Goal: Task Accomplishment & Management: Use online tool/utility

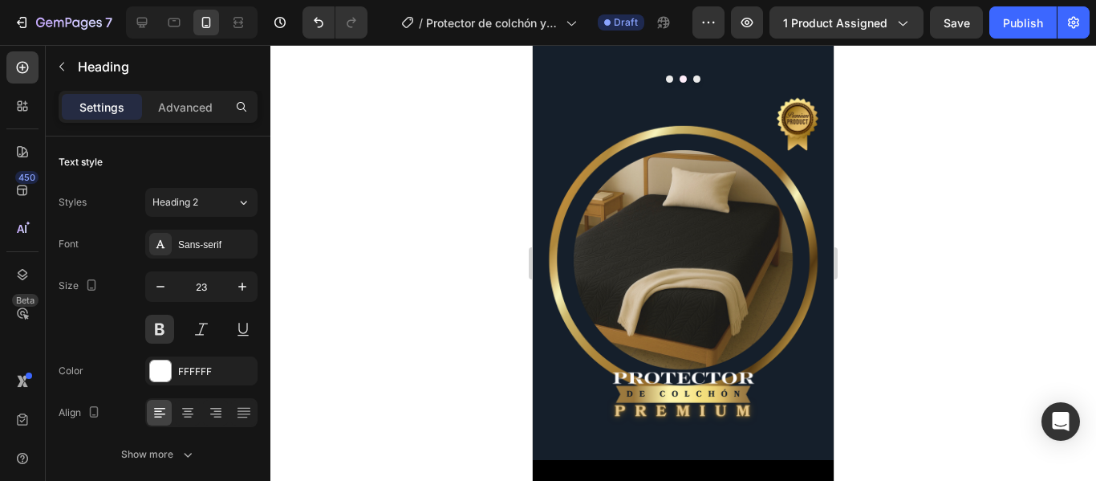
click at [884, 227] on div at bounding box center [683, 263] width 826 height 436
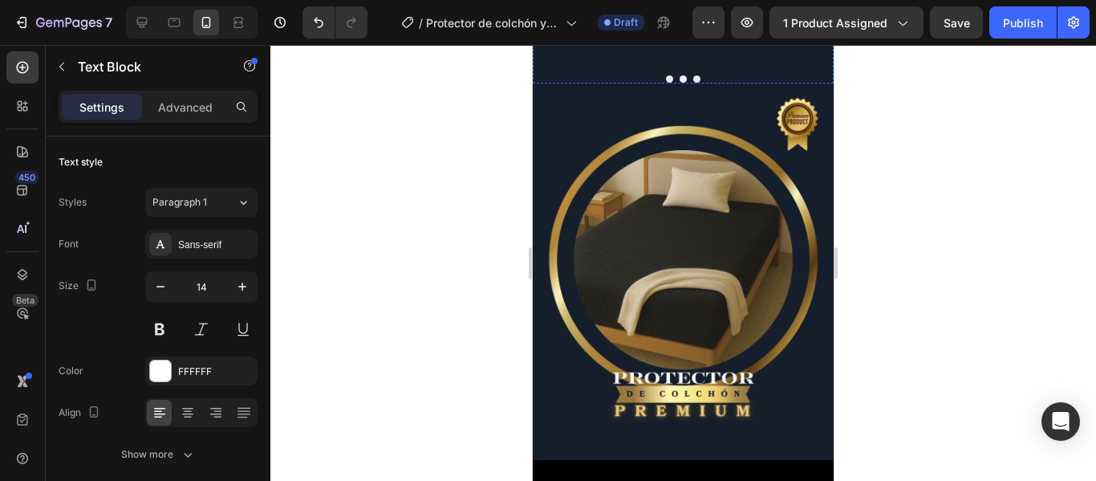
drag, startPoint x: 633, startPoint y: 271, endPoint x: 549, endPoint y: 232, distance: 93.0
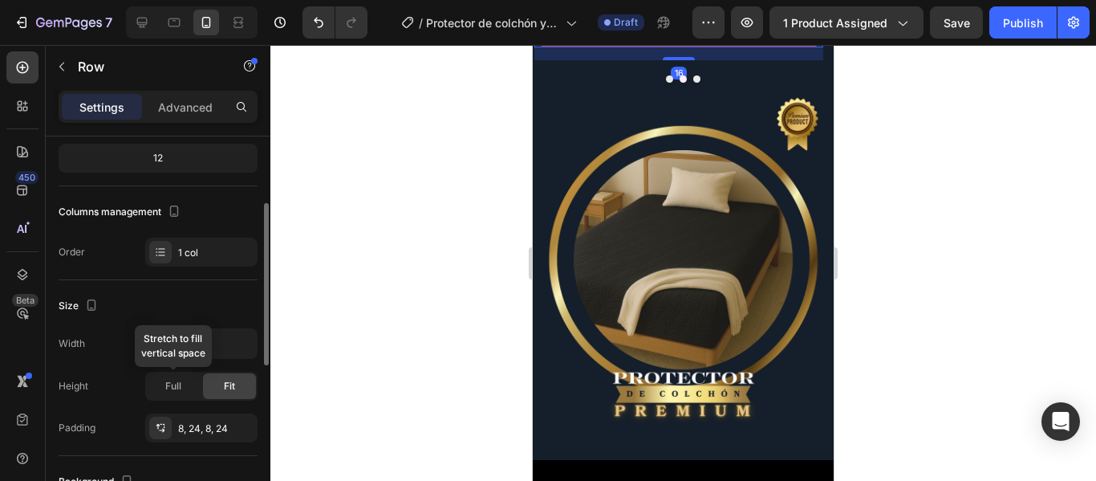
scroll to position [321, 0]
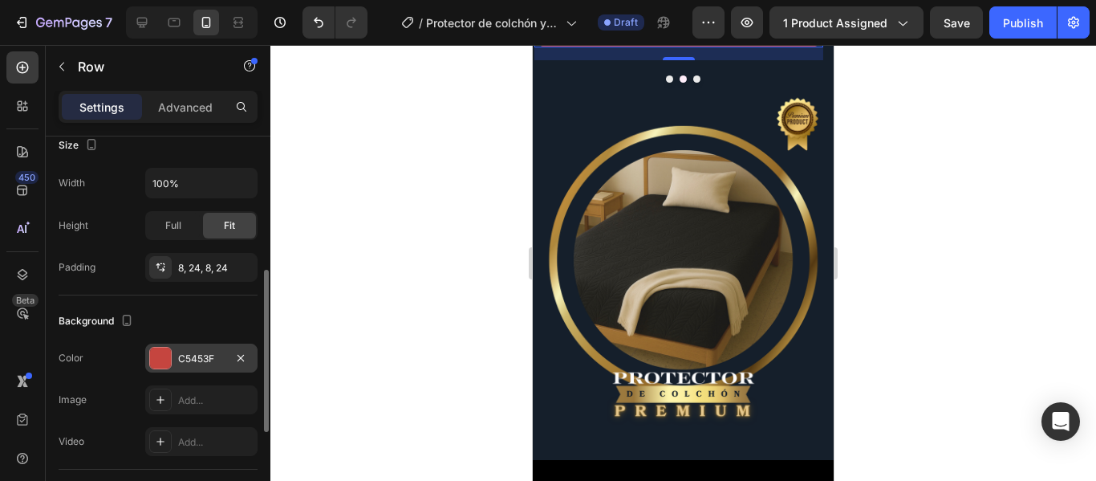
click at [164, 357] on div at bounding box center [160, 358] width 21 height 21
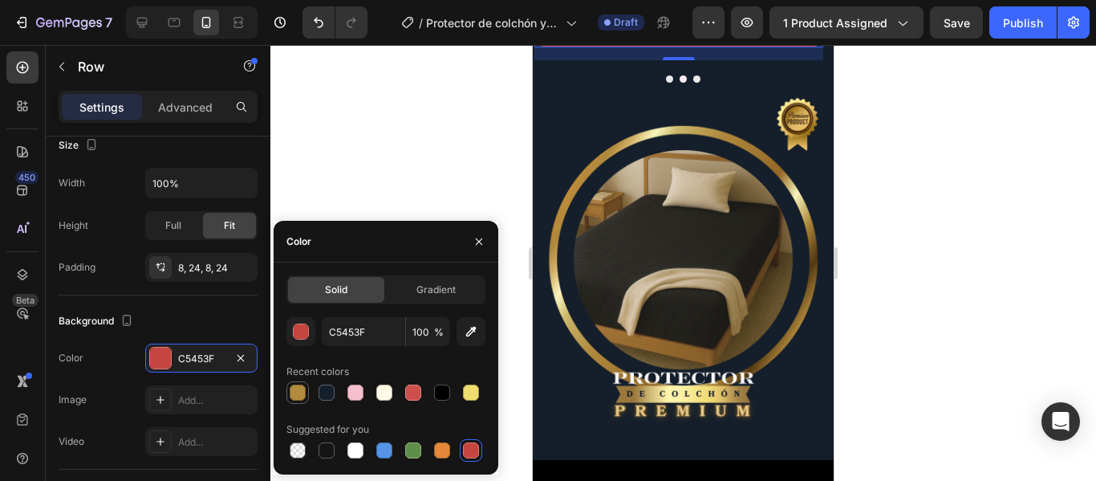
click at [296, 391] on div at bounding box center [298, 392] width 16 height 16
type input "B28A3D"
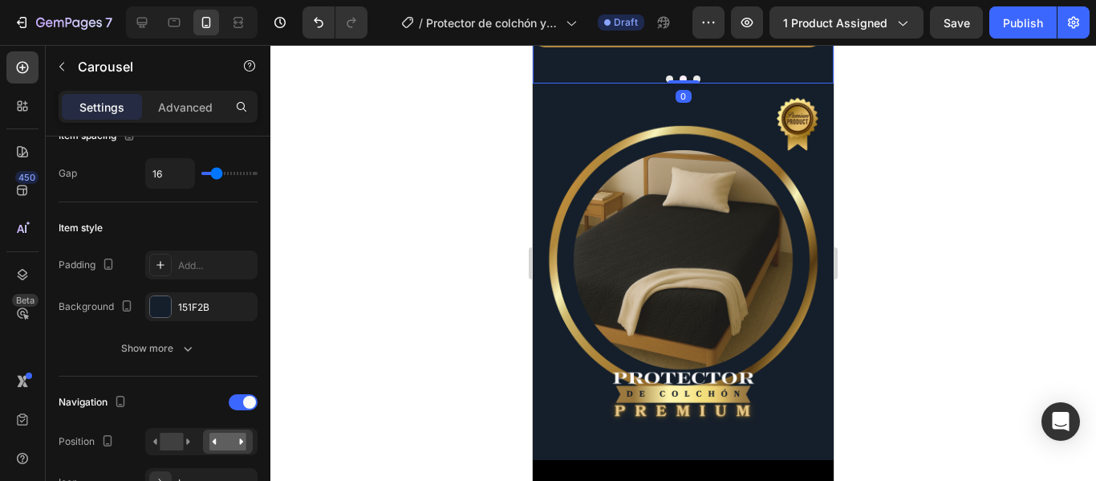
scroll to position [0, 0]
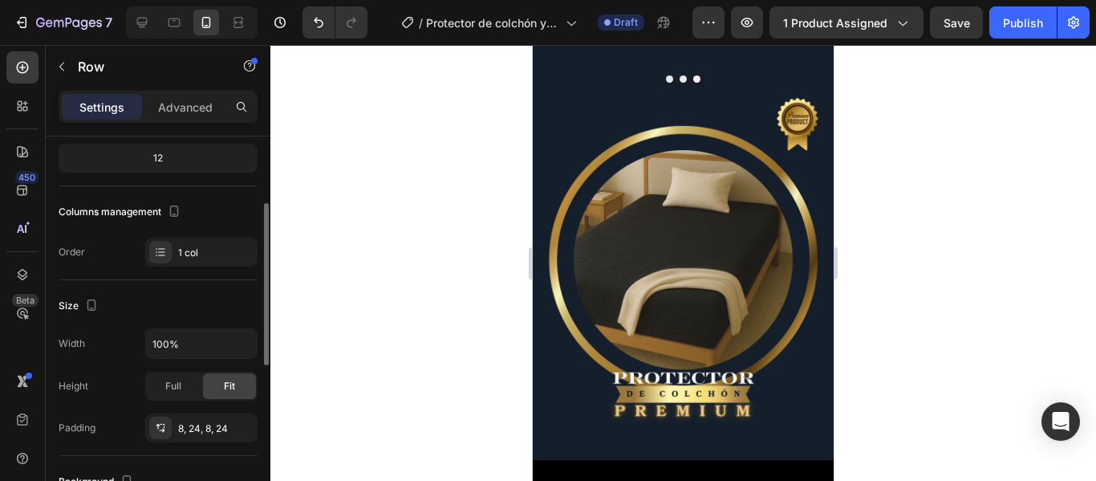
scroll to position [321, 0]
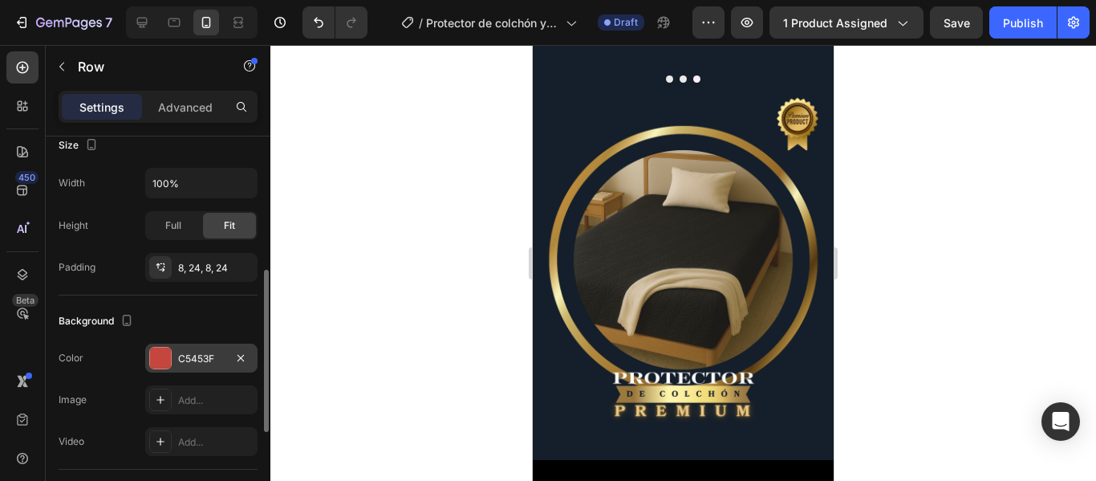
click at [163, 364] on div at bounding box center [160, 358] width 21 height 21
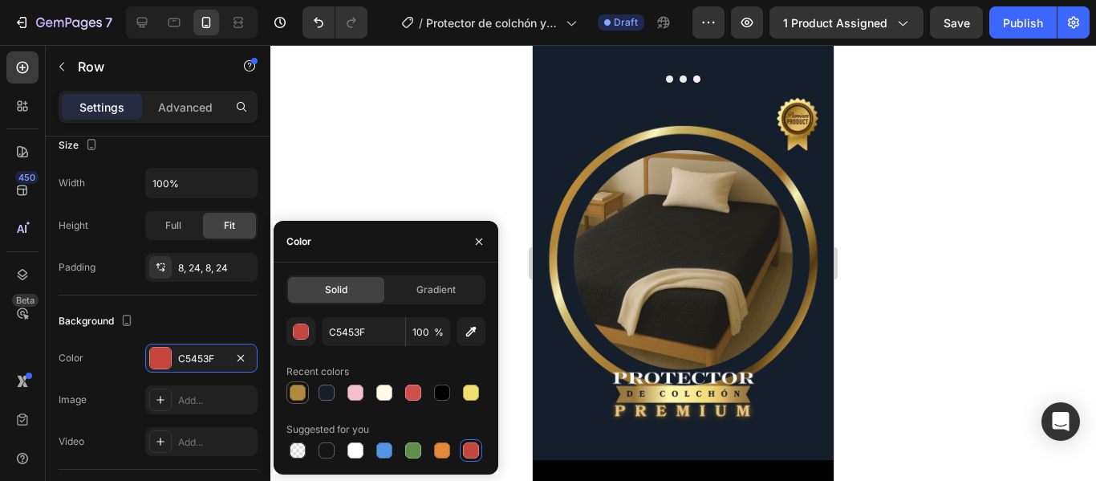
click at [297, 388] on div at bounding box center [298, 392] width 16 height 16
type input "B28A3D"
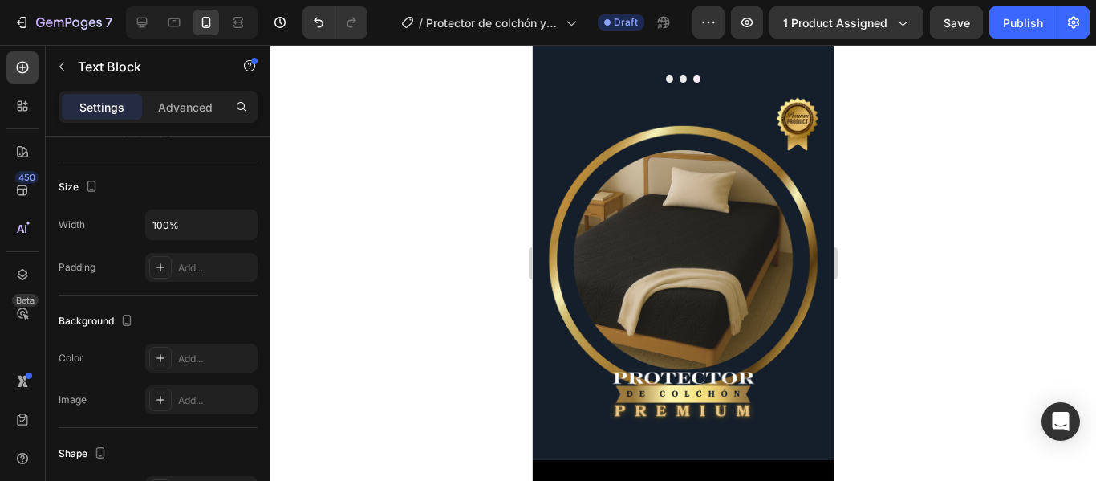
scroll to position [0, 0]
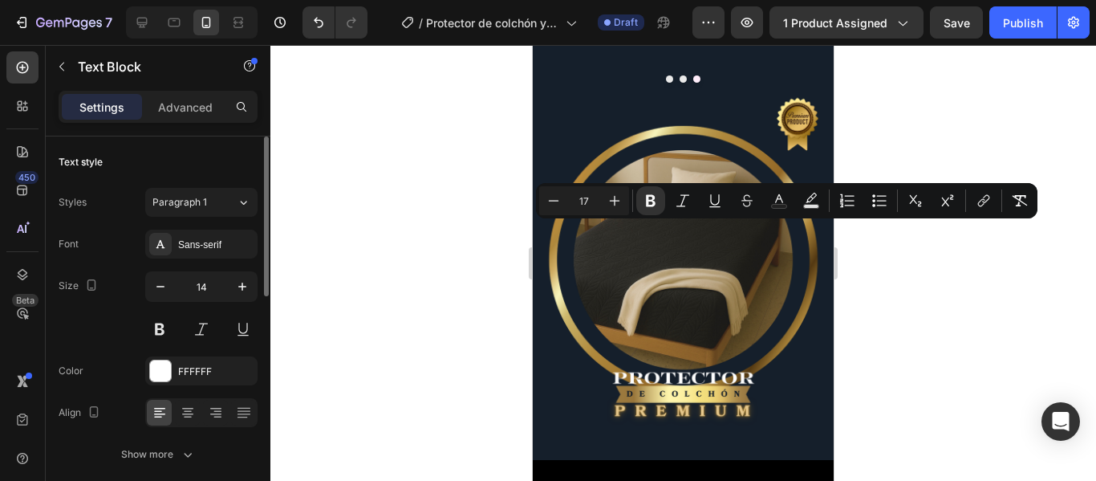
drag, startPoint x: 626, startPoint y: 275, endPoint x: 567, endPoint y: 232, distance: 73.5
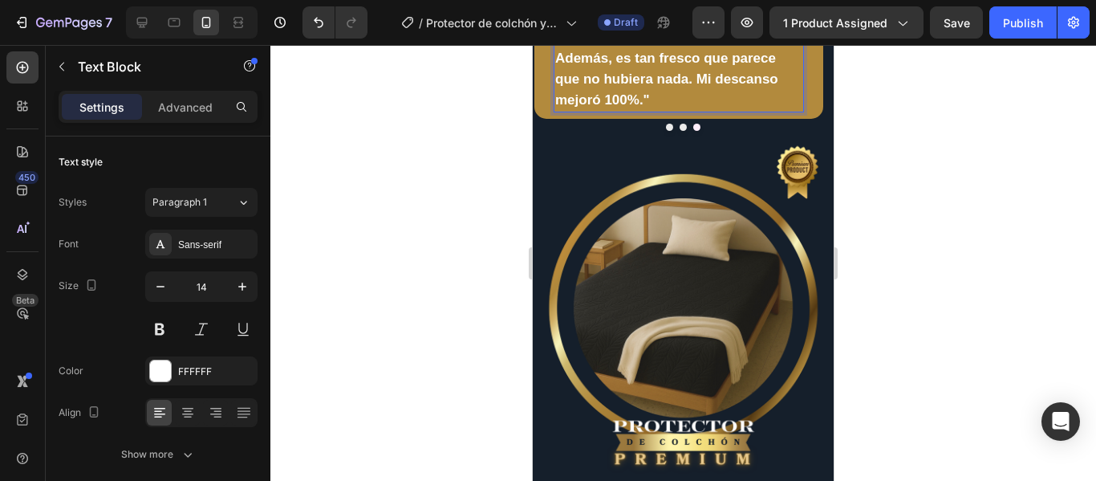
click at [570, 108] on strong "M"Compré el set por el tema hipoalergénico y ha sido una maravilla. [PERSON_NAM…" at bounding box center [671, 17] width 233 height 184
click at [716, 108] on strong ""Compré el set por el tema hipoalergénico y ha sido una maravilla. [PERSON_NAME…" at bounding box center [671, 17] width 233 height 184
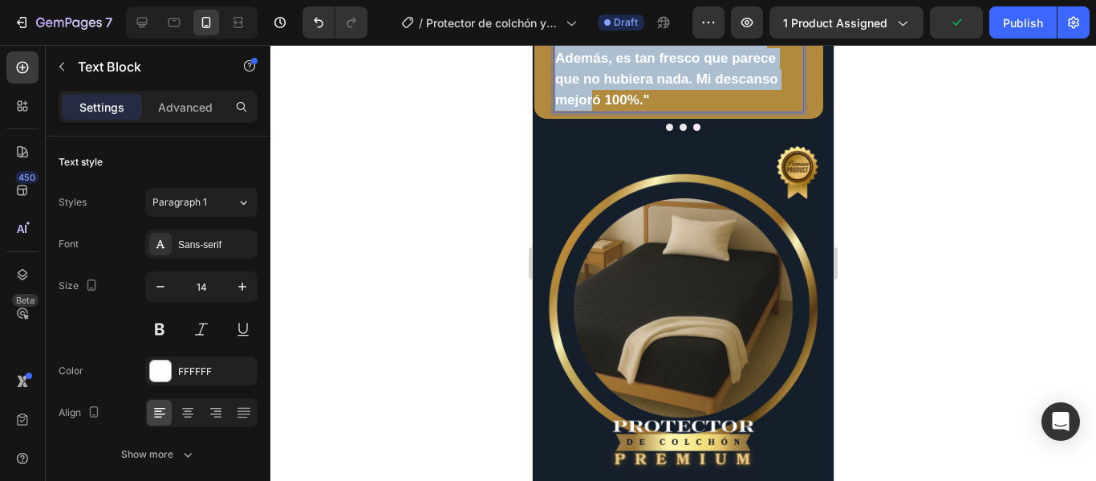
drag, startPoint x: 724, startPoint y: 380, endPoint x: 555, endPoint y: 234, distance: 223.1
click at [555, 112] on div "⭐⭐⭐⭐⭐ "Compré el set por el tema hipoalergénico y ha sido una maravilla. [PERSO…" at bounding box center [679, 5] width 250 height 213
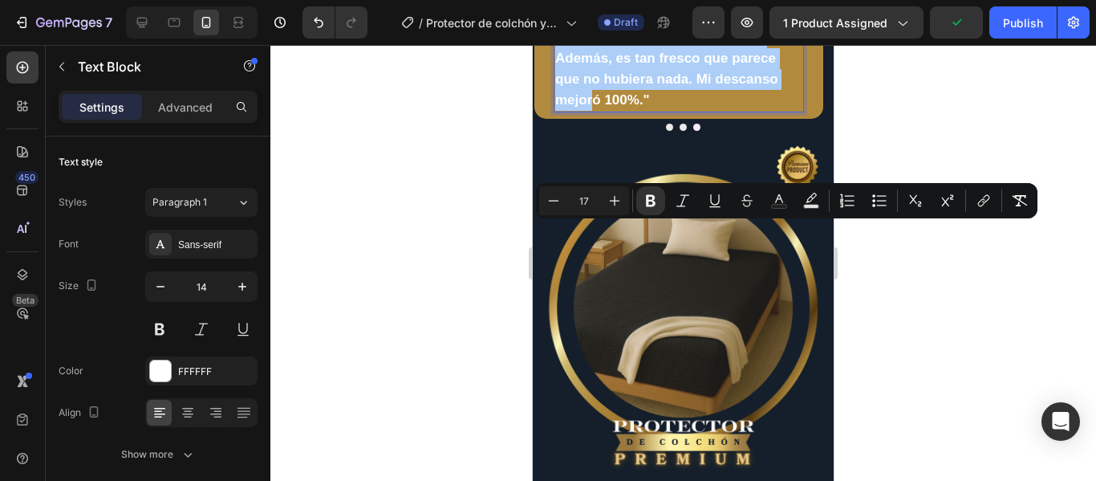
click at [917, 282] on div at bounding box center [683, 263] width 826 height 436
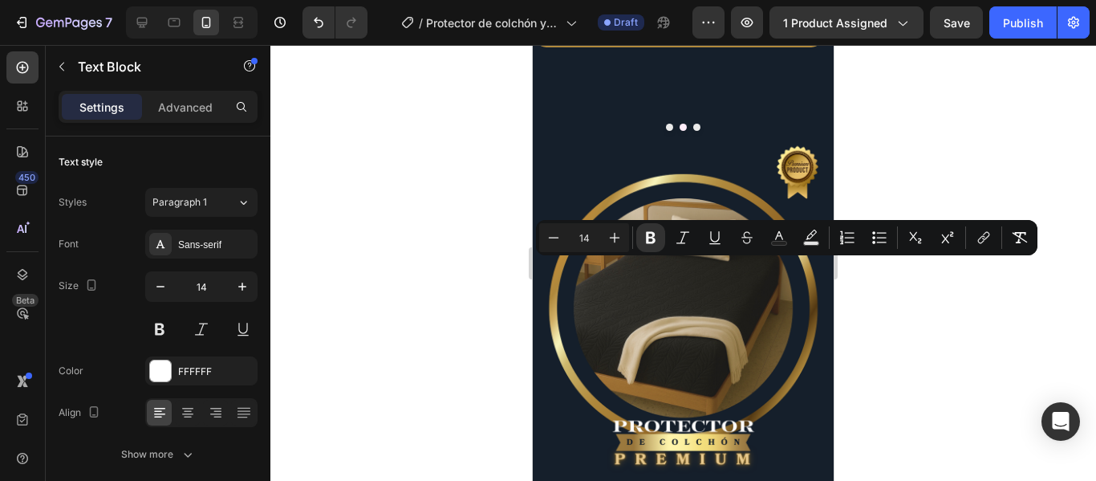
click at [977, 308] on div at bounding box center [683, 263] width 826 height 436
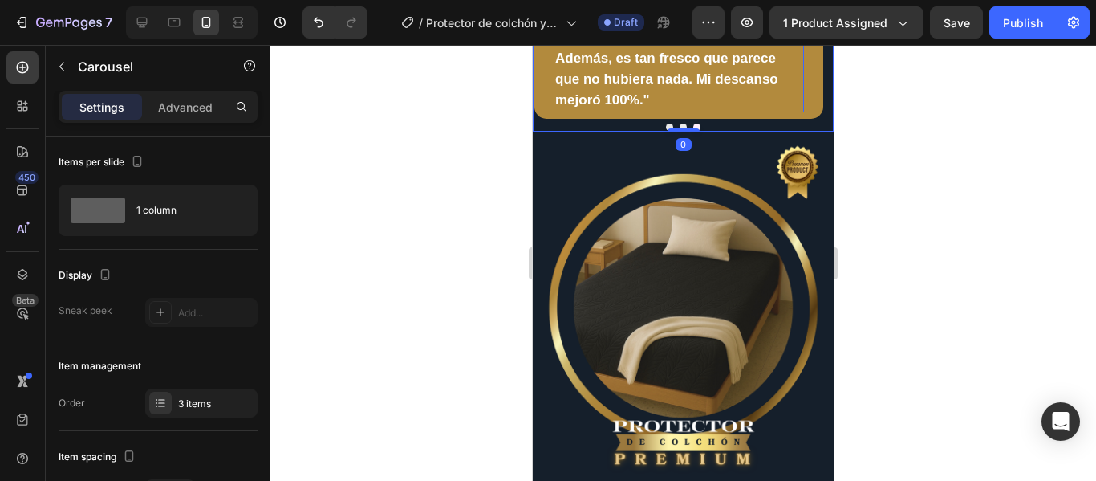
click at [683, 108] on strong ""Compré el set por el tema hipoalergénico y ha sido una maravilla. [PERSON_NAME…" at bounding box center [671, 17] width 233 height 184
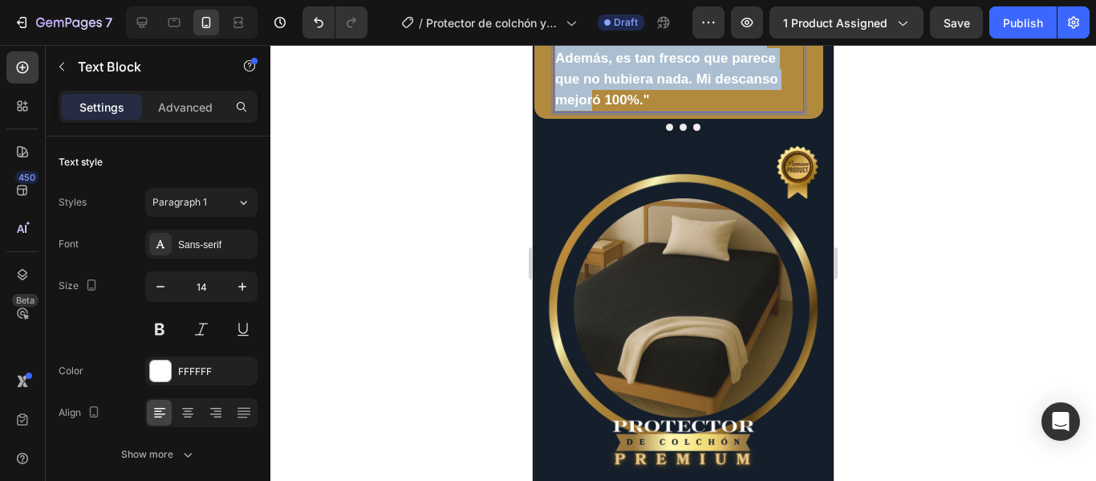
drag, startPoint x: 734, startPoint y: 379, endPoint x: 556, endPoint y: 236, distance: 227.7
click at [556, 112] on p ""Compré el set por el tema hipoalergénico y ha sido una maravilla. [PERSON_NAME…" at bounding box center [678, 16] width 247 height 189
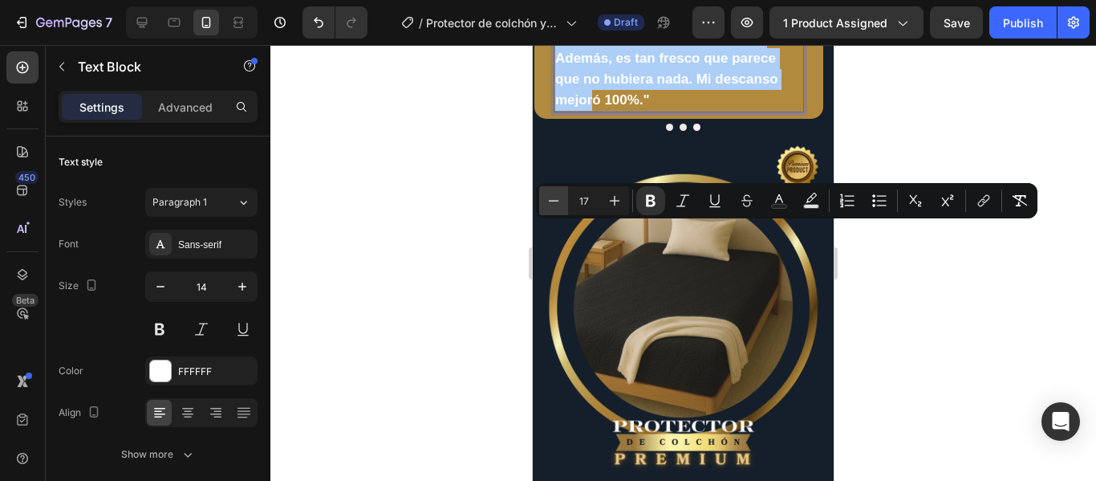
click at [555, 201] on icon "Editor contextual toolbar" at bounding box center [554, 200] width 10 height 1
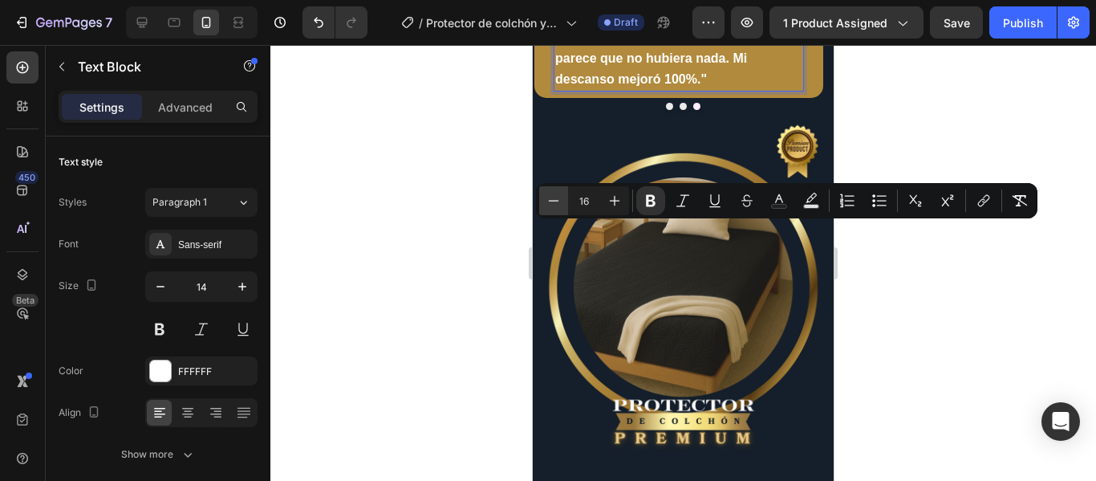
click at [555, 201] on icon "Editor contextual toolbar" at bounding box center [554, 200] width 10 height 1
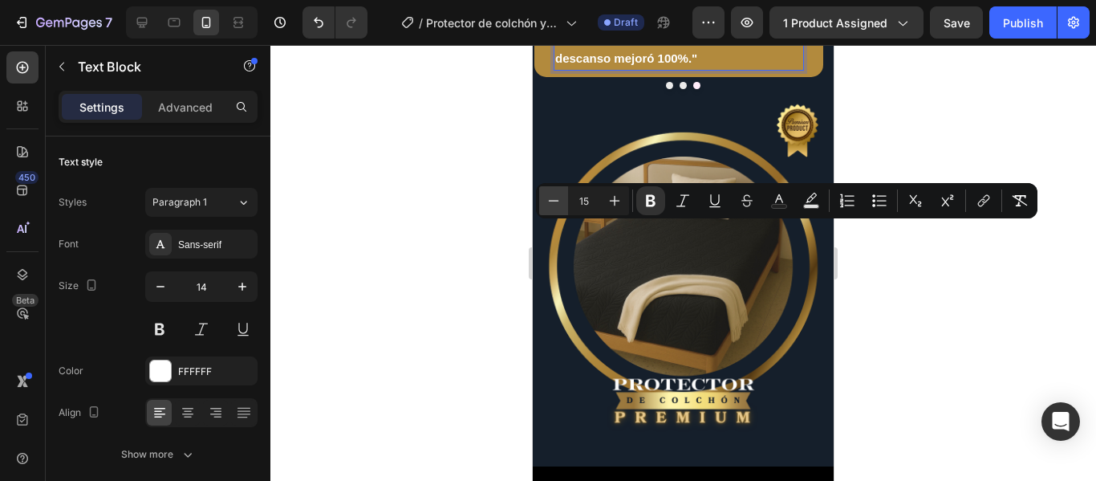
click at [555, 201] on icon "Editor contextual toolbar" at bounding box center [554, 200] width 10 height 1
type input "14"
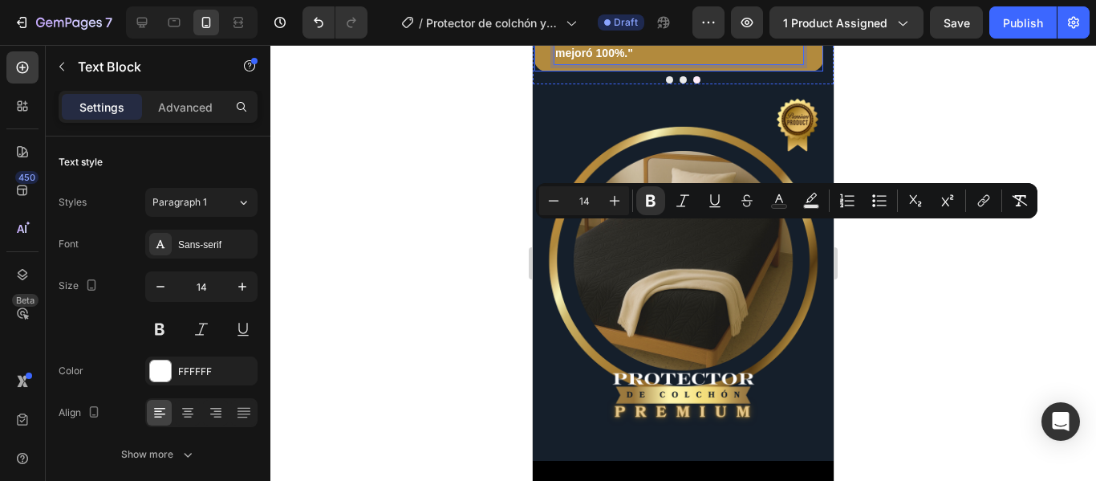
click at [898, 307] on div at bounding box center [683, 263] width 826 height 436
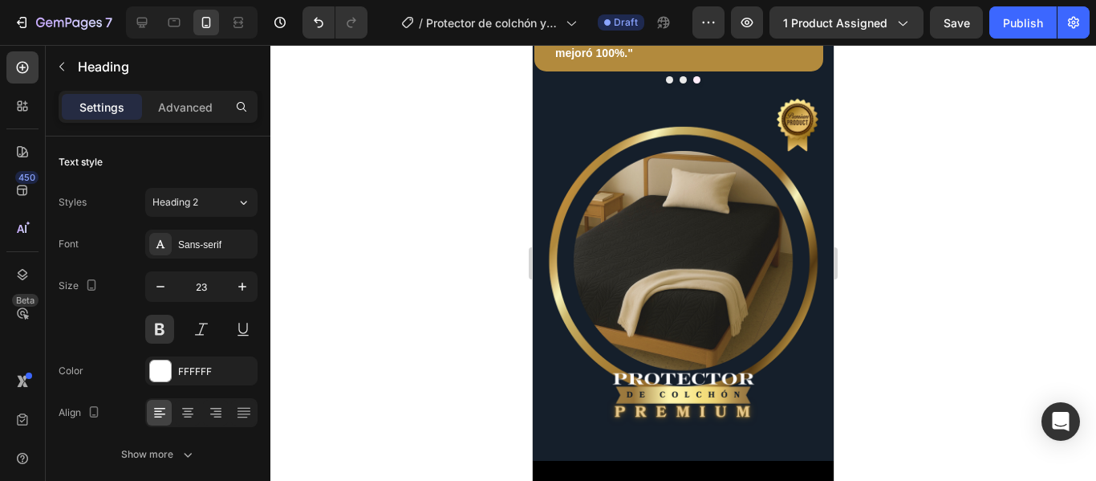
click at [933, 180] on div at bounding box center [683, 263] width 826 height 436
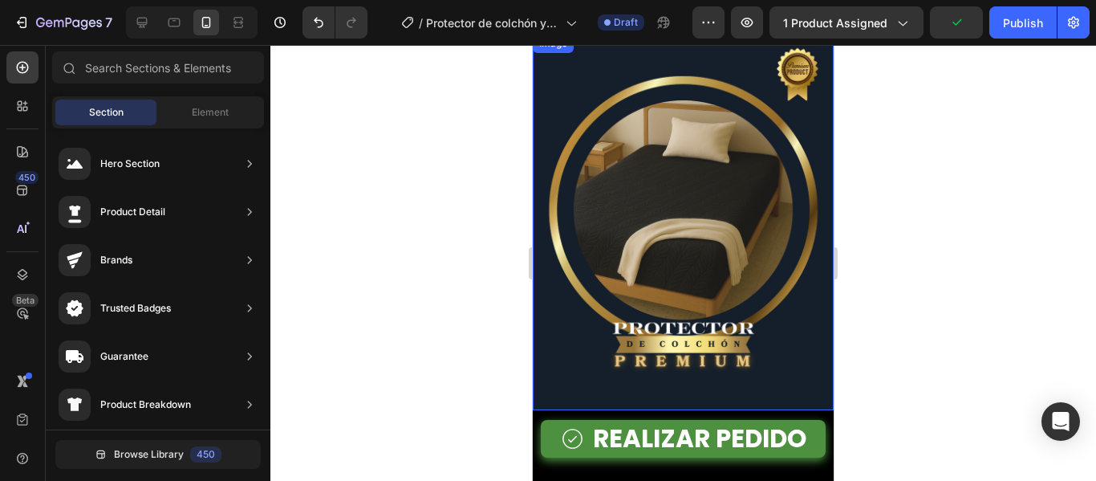
scroll to position [6428, 0]
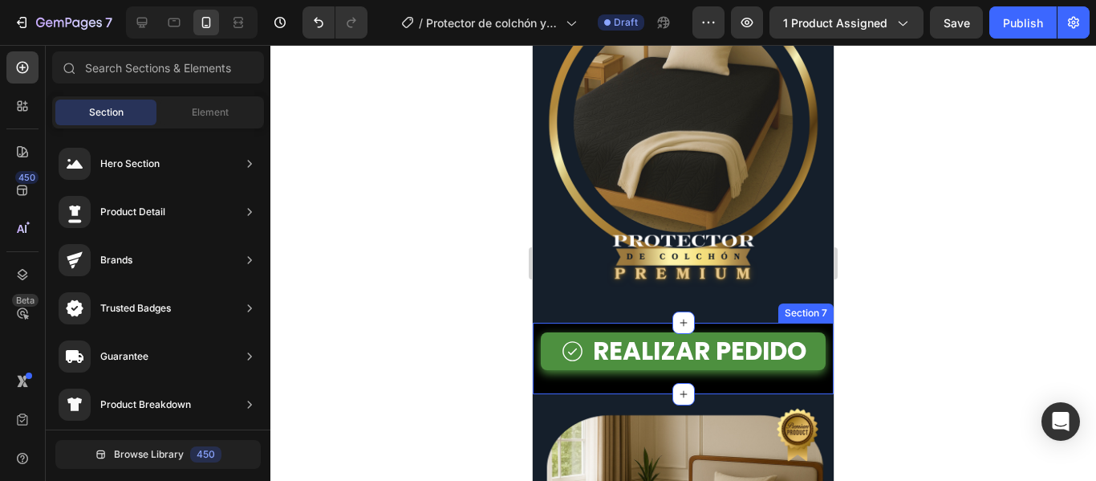
click at [755, 323] on div "REALIZAR PEDIDO Button Section 7" at bounding box center [683, 358] width 301 height 71
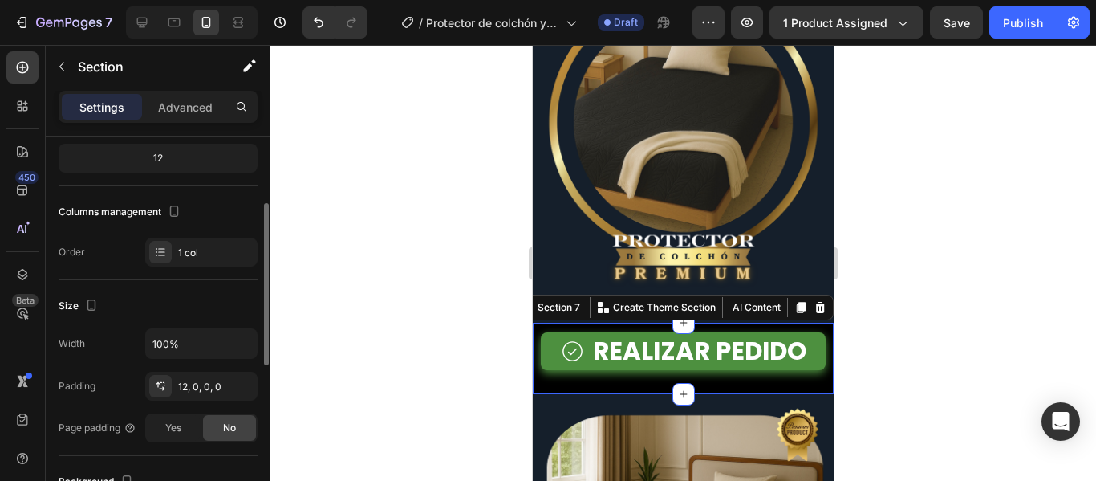
scroll to position [241, 0]
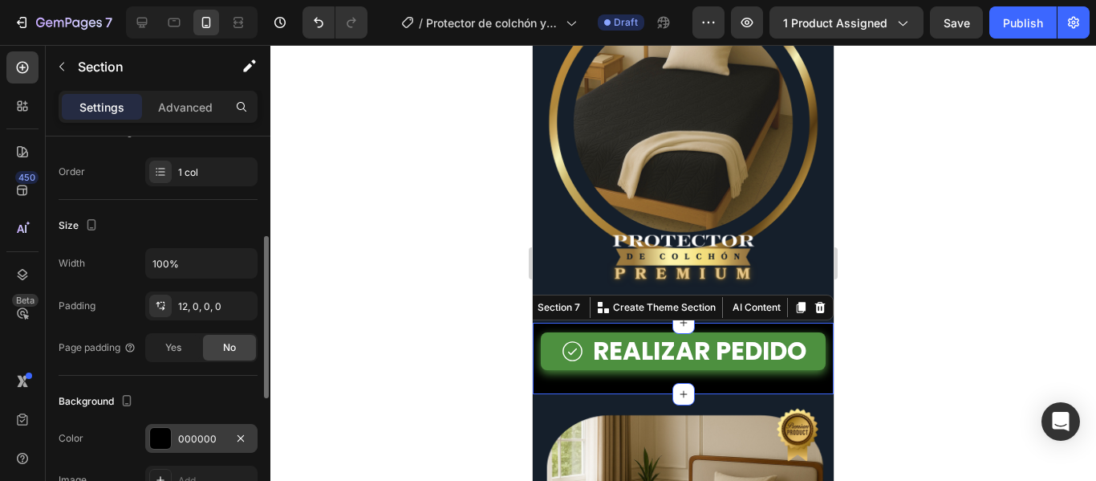
click at [166, 442] on div at bounding box center [160, 438] width 21 height 21
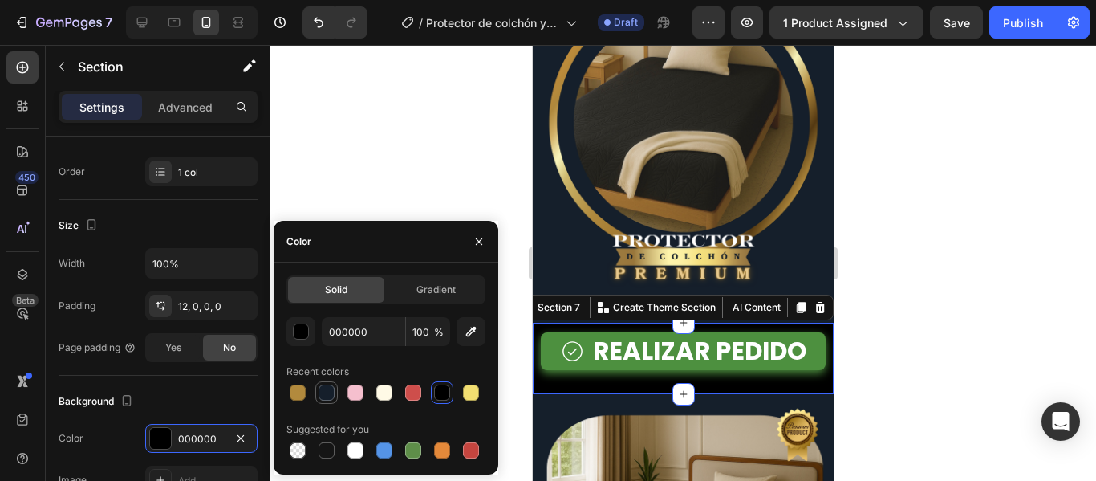
click at [325, 391] on div at bounding box center [327, 392] width 16 height 16
type input "151F2B"
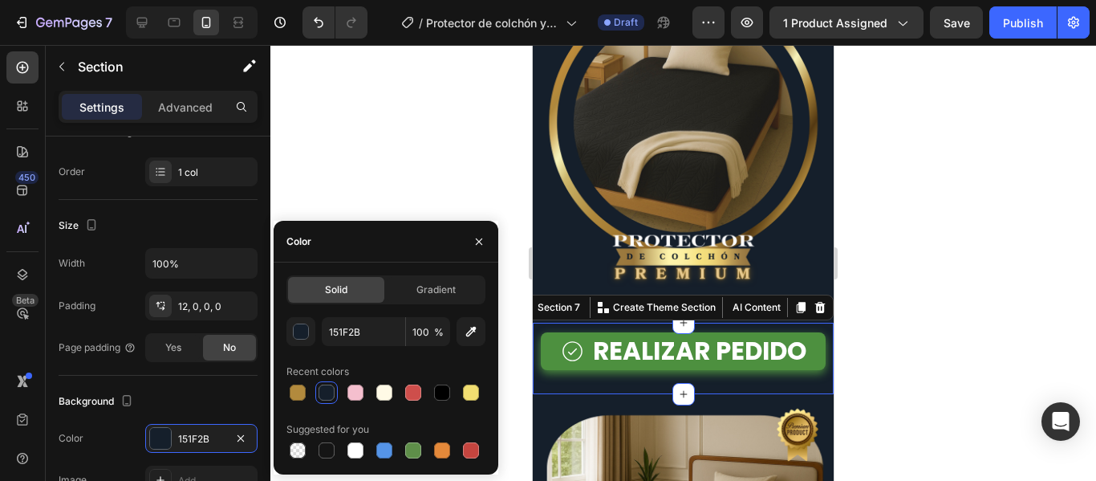
click at [873, 336] on div at bounding box center [683, 263] width 826 height 436
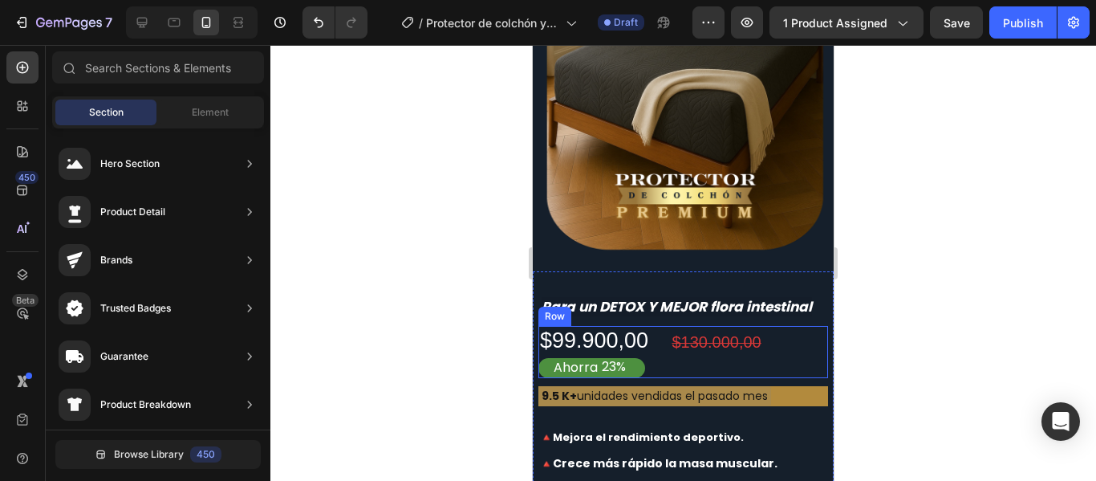
scroll to position [6990, 0]
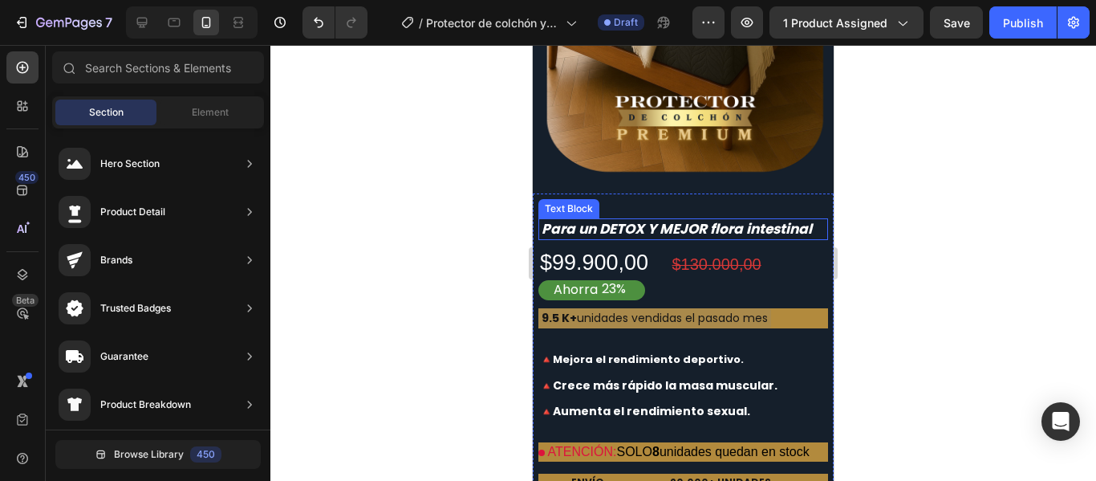
click at [758, 219] on strong "Para un DETOX Y MEJOR flora intestinal" at bounding box center [677, 228] width 270 height 19
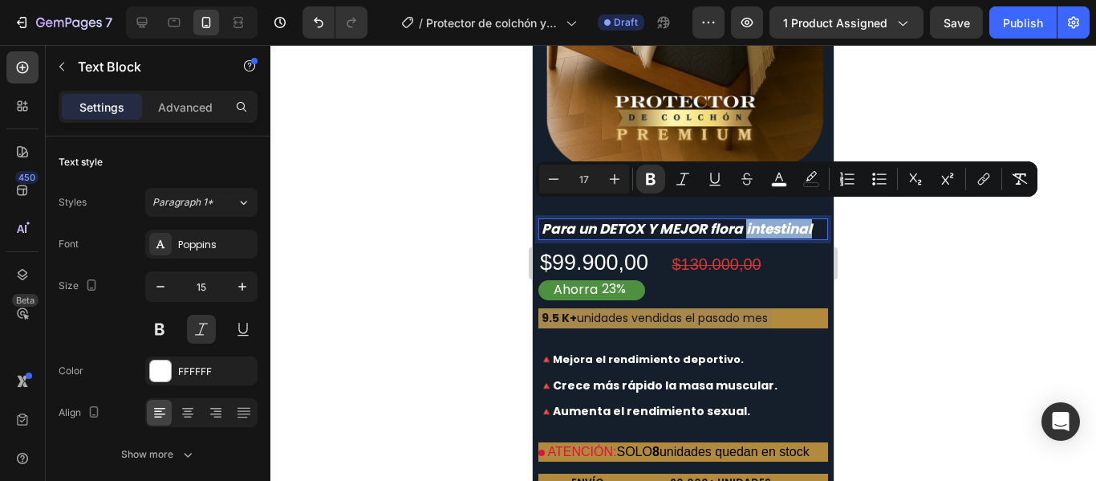
click at [767, 219] on strong "Para un DETOX Y MEJOR flora intestinal" at bounding box center [677, 228] width 270 height 19
click at [545, 219] on strong "Para un DETOX Y MEJOR flora intestinal" at bounding box center [677, 228] width 270 height 19
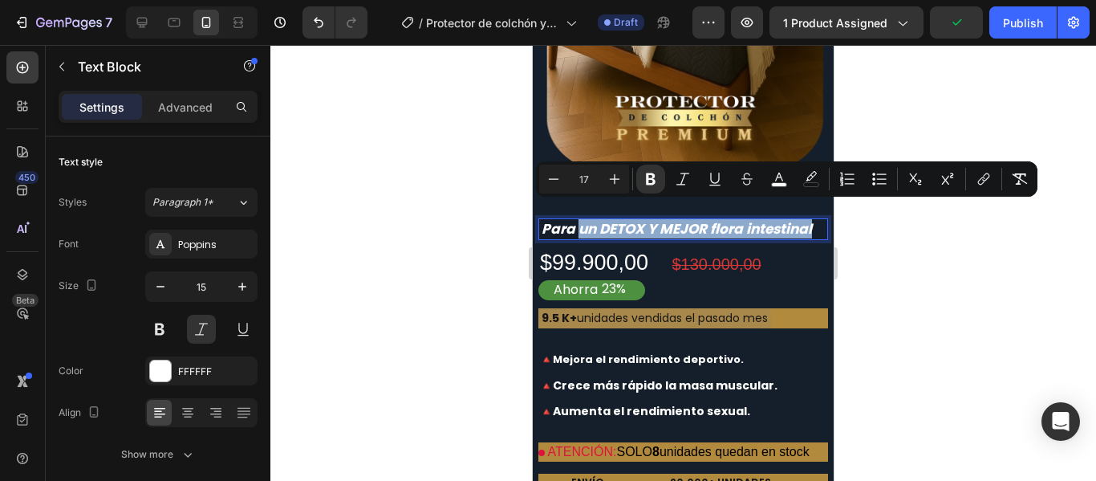
drag, startPoint x: 579, startPoint y: 211, endPoint x: 811, endPoint y: 214, distance: 232.0
click at [811, 219] on strong "Para un DETOX Y MEJOR flora intestinal" at bounding box center [677, 228] width 270 height 19
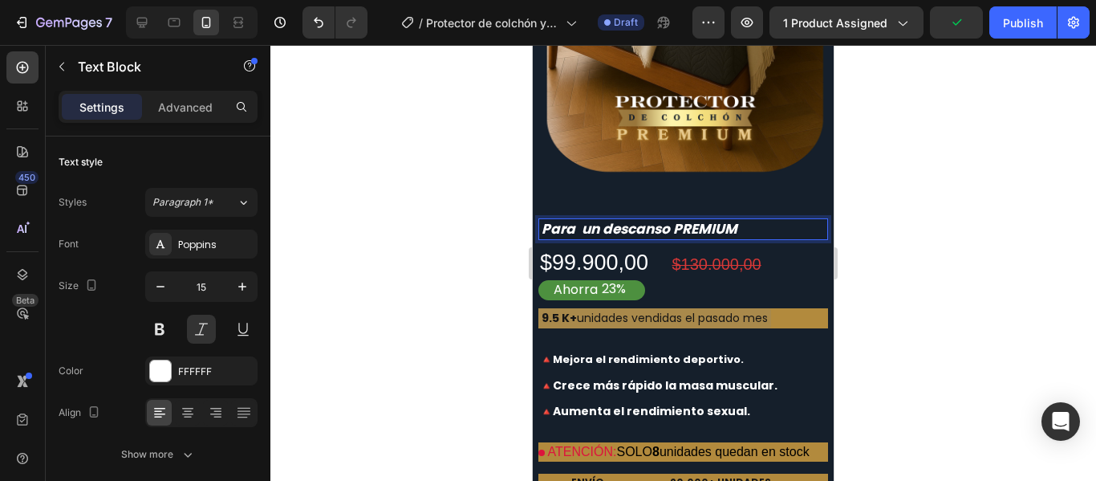
click at [909, 186] on div at bounding box center [683, 263] width 826 height 436
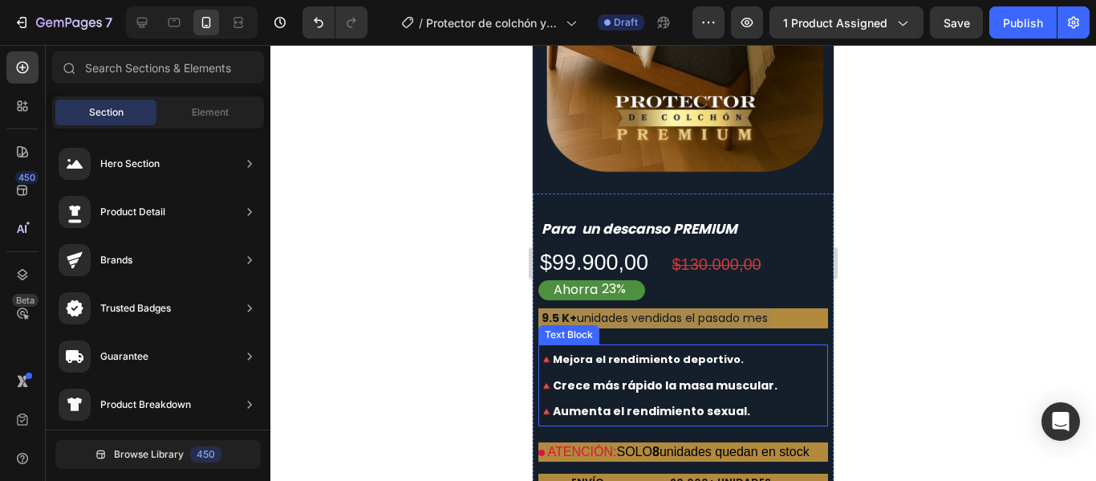
click at [699, 352] on strong "🔺Mejora el rendimiento deportivo." at bounding box center [642, 359] width 204 height 15
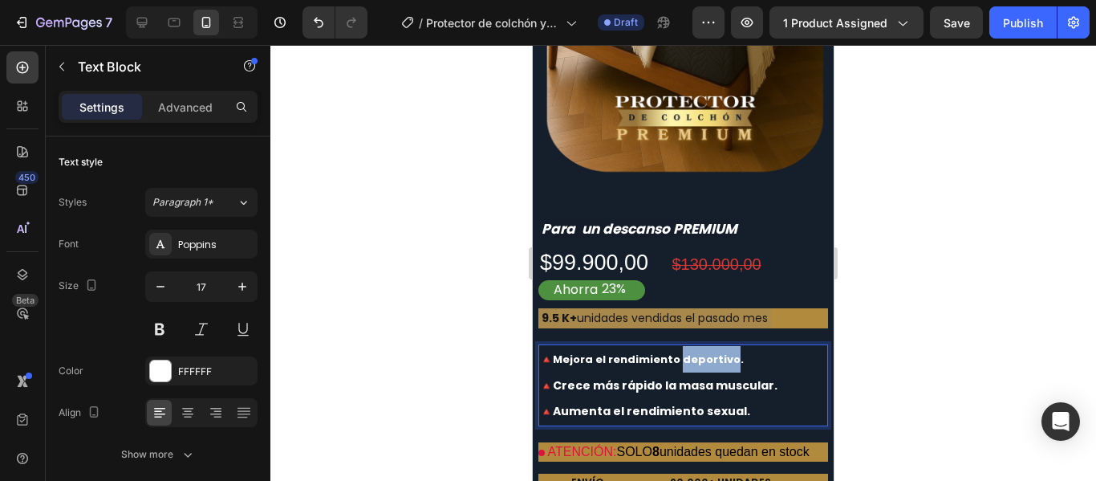
click at [738, 348] on p "🔺Mejora el rendimiento deportivo." at bounding box center [683, 359] width 287 height 26
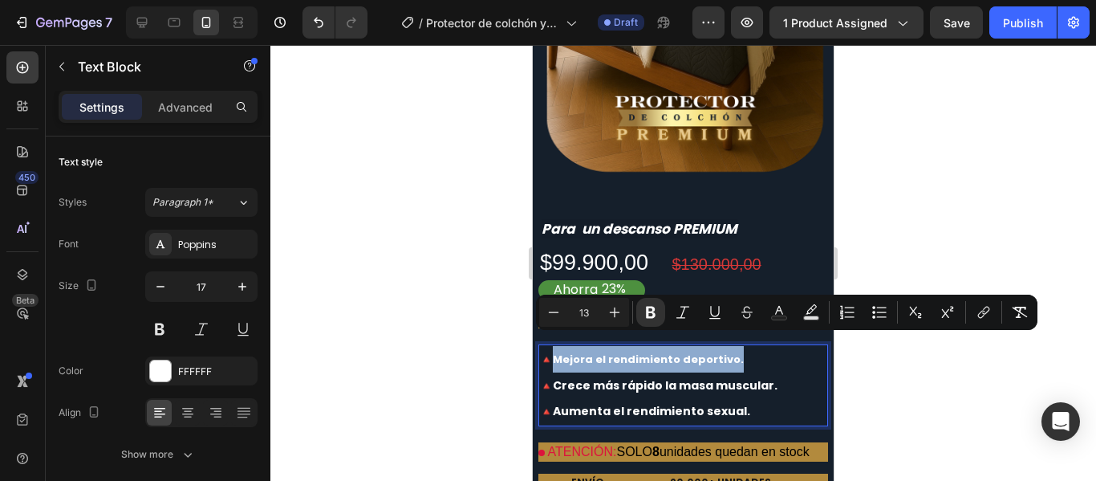
drag, startPoint x: 738, startPoint y: 348, endPoint x: 567, endPoint y: 343, distance: 171.8
click at [567, 346] on p "🔺Mejora el rendimiento deportivo." at bounding box center [683, 359] width 287 height 26
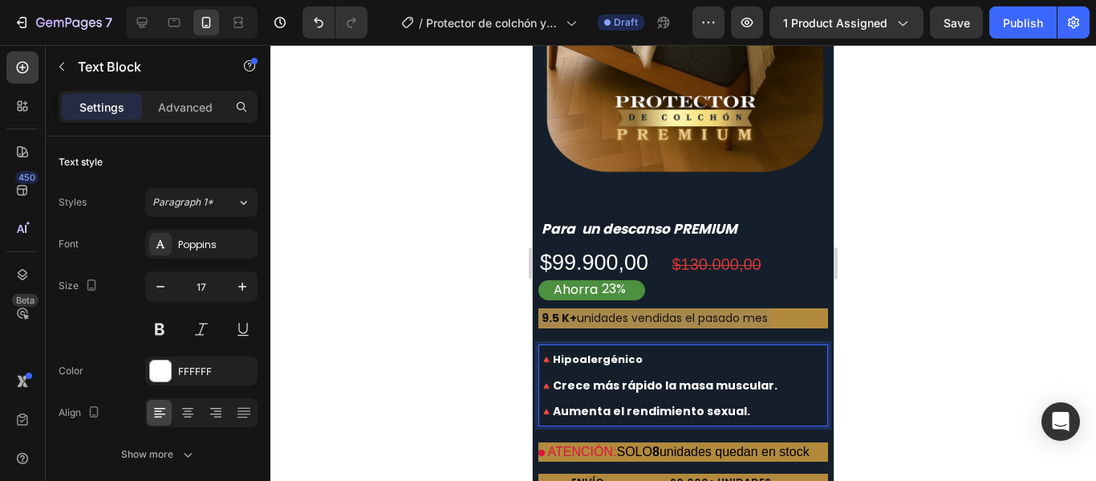
click at [615, 377] on strong "Crece más rápido la masa muscular." at bounding box center [665, 385] width 225 height 16
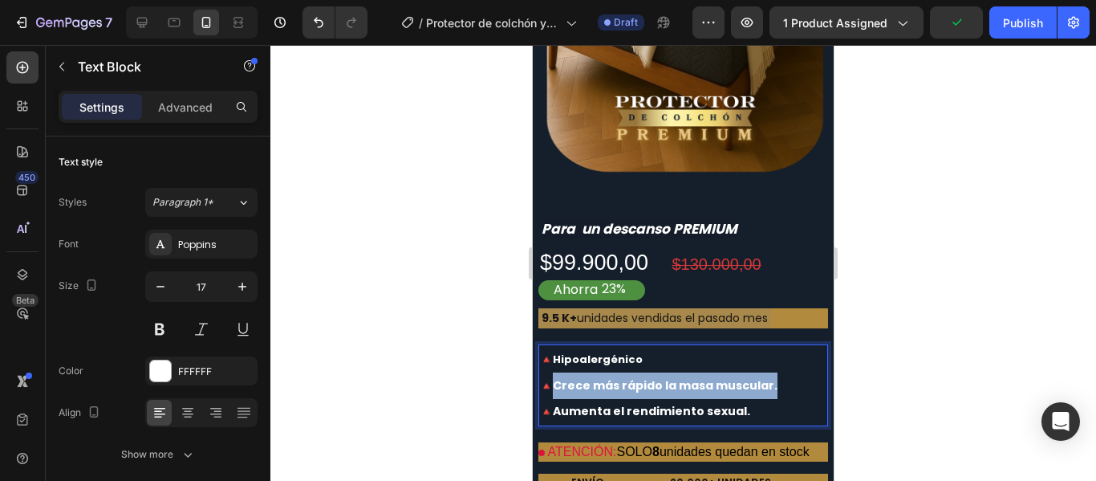
drag, startPoint x: 768, startPoint y: 371, endPoint x: 558, endPoint y: 368, distance: 210.3
click at [558, 372] on p "🔺 Crece más rápido la masa muscular." at bounding box center [683, 385] width 287 height 26
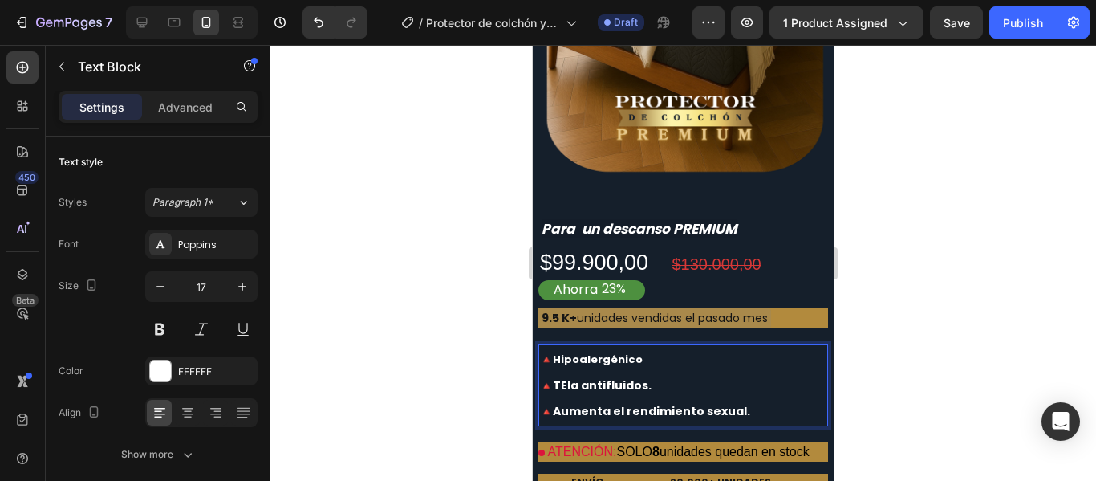
click at [565, 377] on strong "TEla antifluidos." at bounding box center [602, 385] width 99 height 16
click at [689, 398] on p "🔺 Aumenta el rendimiento sexual." at bounding box center [683, 411] width 287 height 26
click at [742, 398] on p "🔺 Aumenta el rendimiento sexual." at bounding box center [683, 411] width 287 height 26
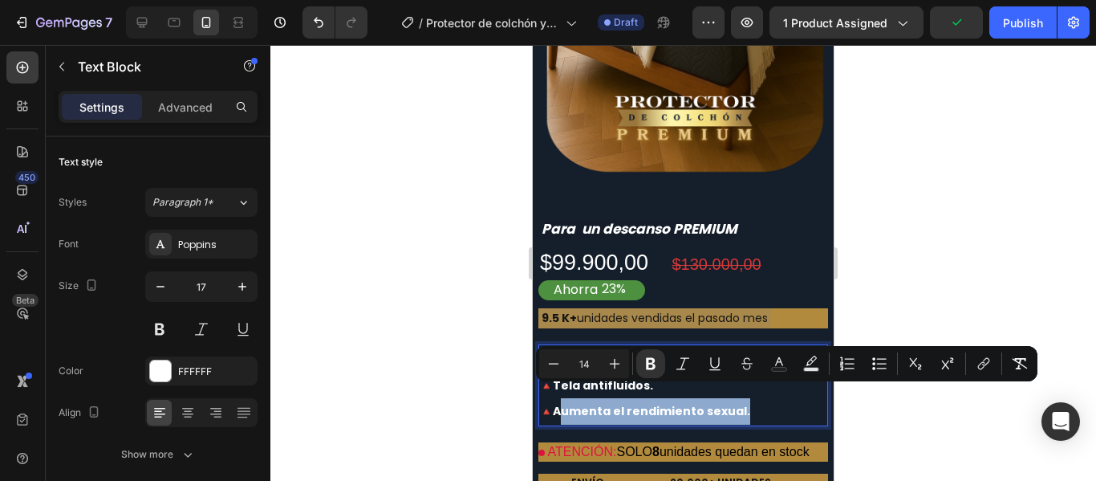
drag, startPoint x: 750, startPoint y: 394, endPoint x: 562, endPoint y: 392, distance: 187.8
click at [562, 398] on p "🔺 Aumenta el rendimiento sexual." at bounding box center [683, 411] width 287 height 26
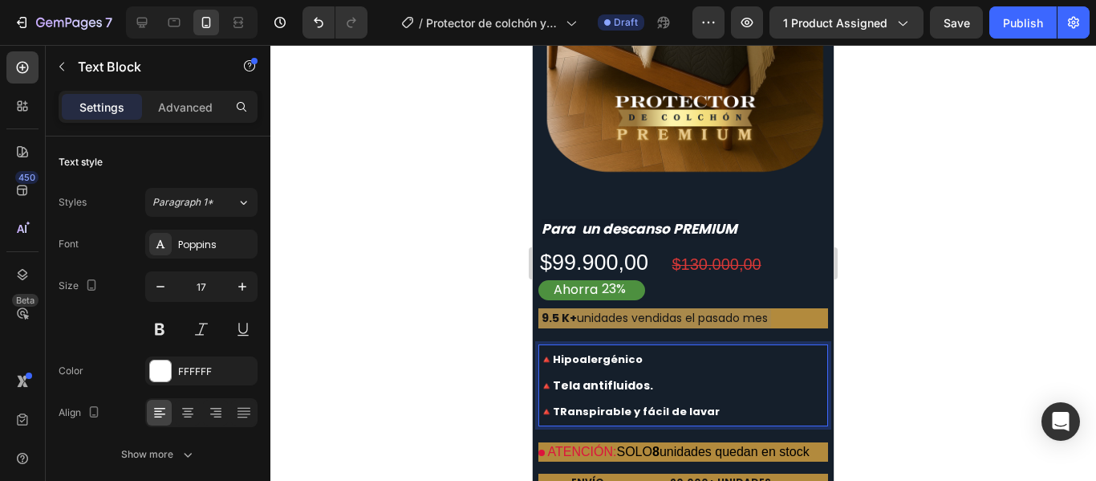
click at [564, 404] on strong "🔺TRanspirable y fácil de lavar" at bounding box center [630, 411] width 180 height 15
click at [712, 398] on p "🔺Transpirable y fácil de lavar" at bounding box center [683, 411] width 287 height 26
click at [633, 352] on strong "🔺Hipoalergénico" at bounding box center [591, 359] width 103 height 15
click at [872, 346] on div at bounding box center [683, 263] width 826 height 436
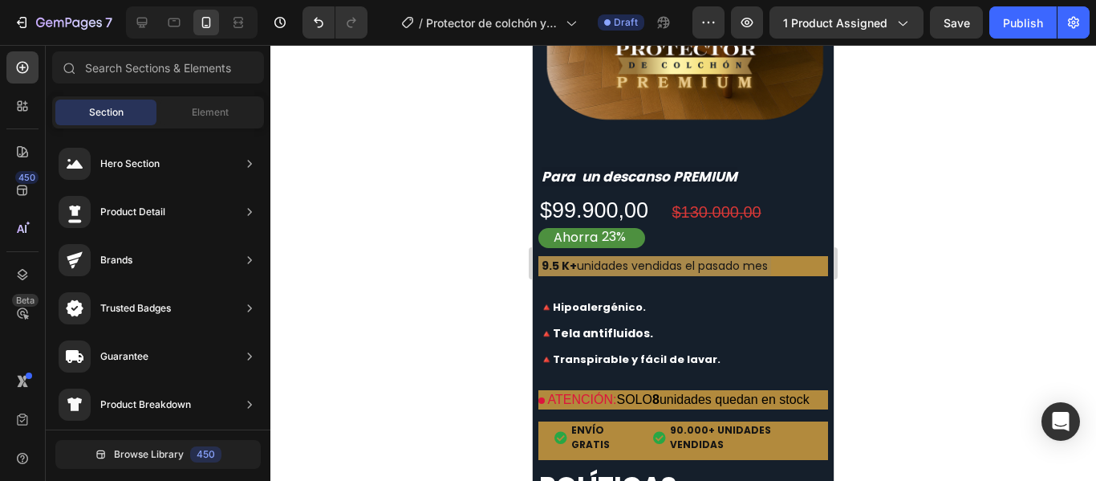
scroll to position [7070, 0]
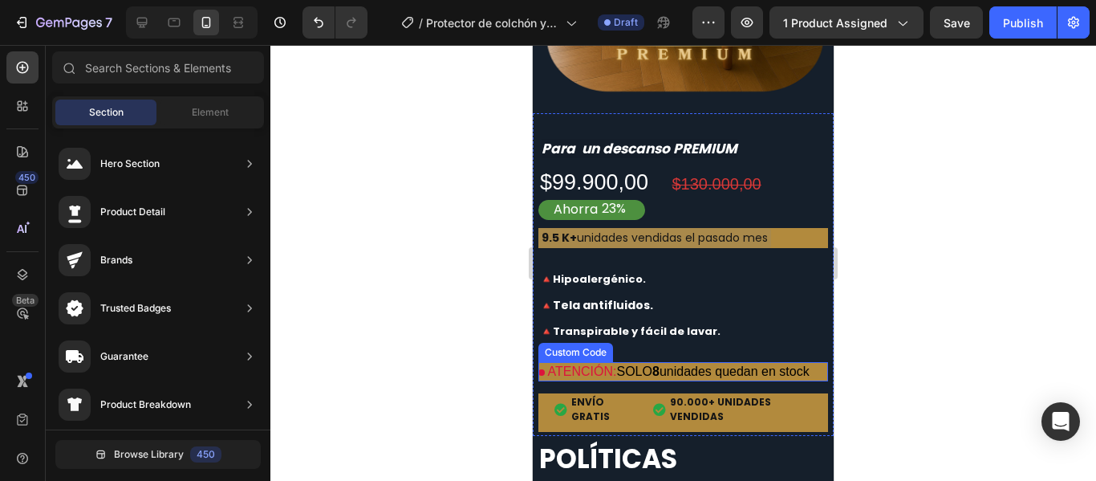
click at [770, 367] on p "ATENCIÓN: SOLO 8 unidades quedan en stock" at bounding box center [684, 371] width 290 height 19
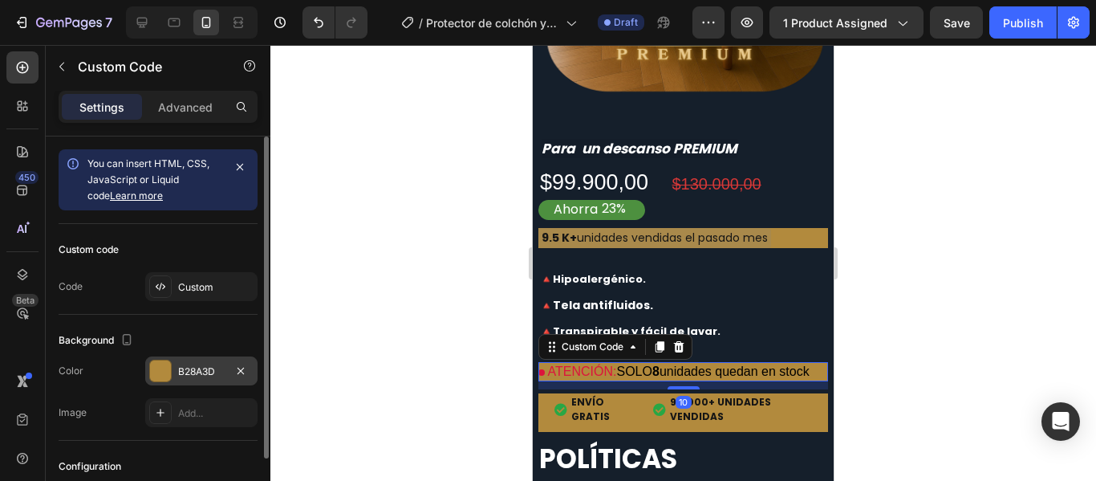
click at [165, 372] on div at bounding box center [160, 370] width 21 height 21
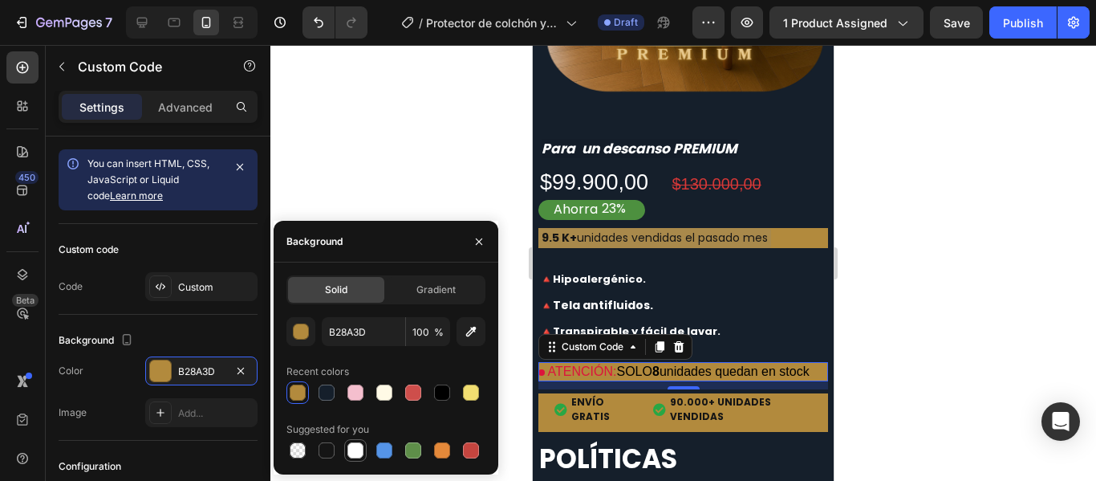
click at [351, 454] on div at bounding box center [356, 450] width 16 height 16
type input "FFFFFF"
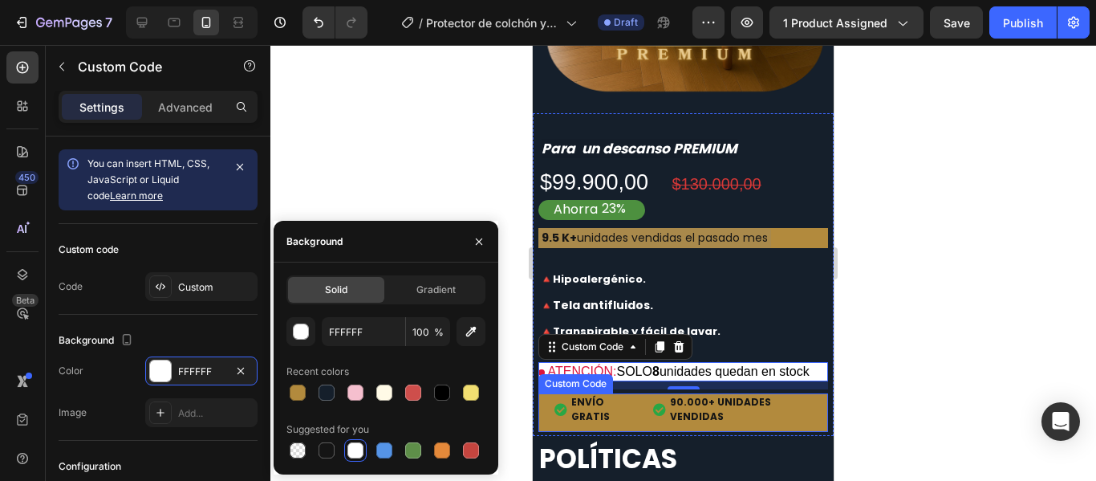
click at [624, 429] on div "ENVÍO GRATIS 90.000+ UNIDADES VENDIDAS" at bounding box center [684, 409] width 290 height 45
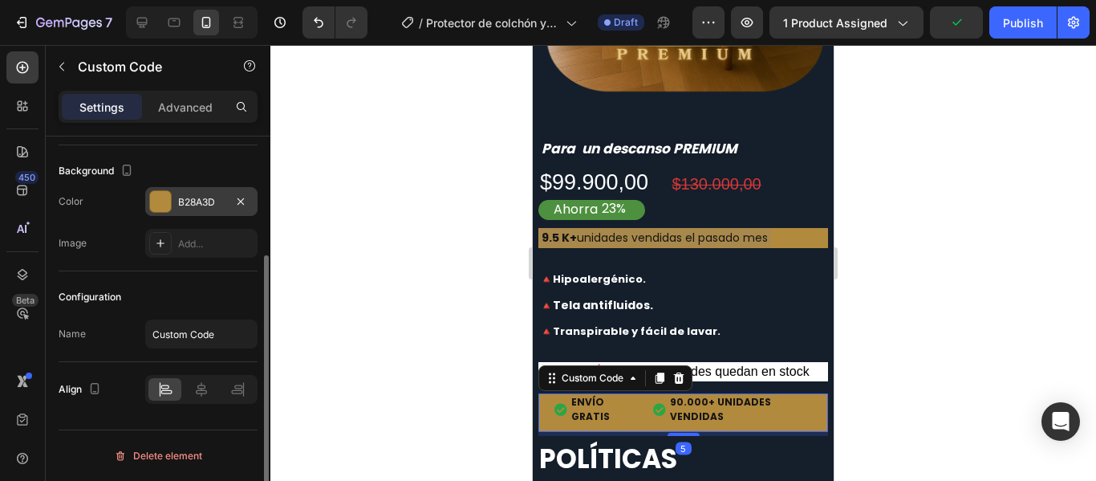
click at [162, 208] on div at bounding box center [160, 201] width 21 height 21
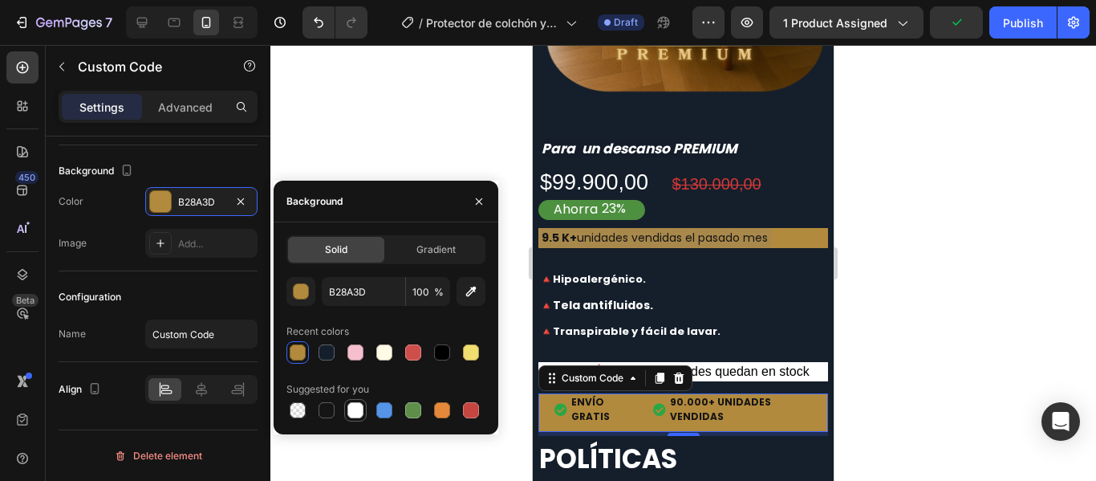
click at [360, 409] on div at bounding box center [356, 410] width 16 height 16
type input "FFFFFF"
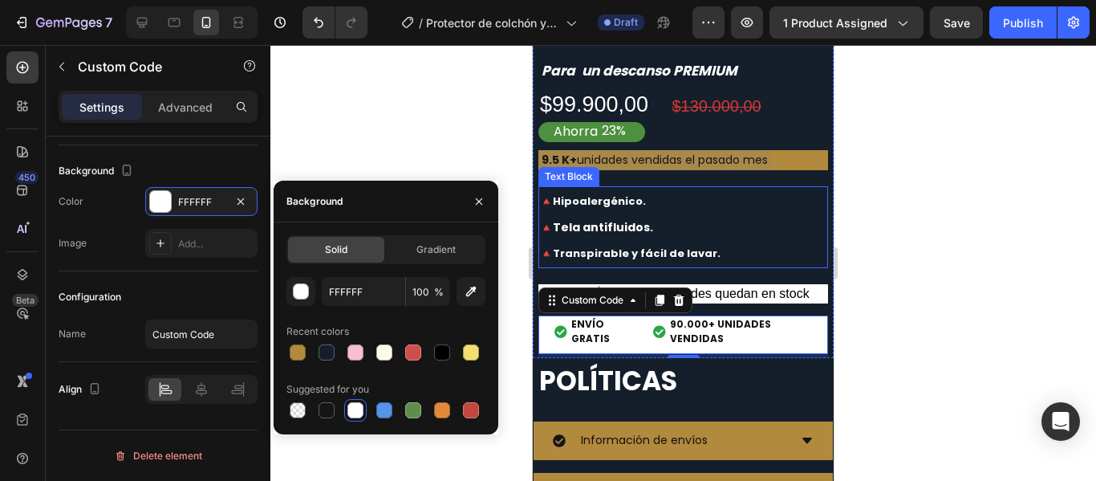
scroll to position [7150, 0]
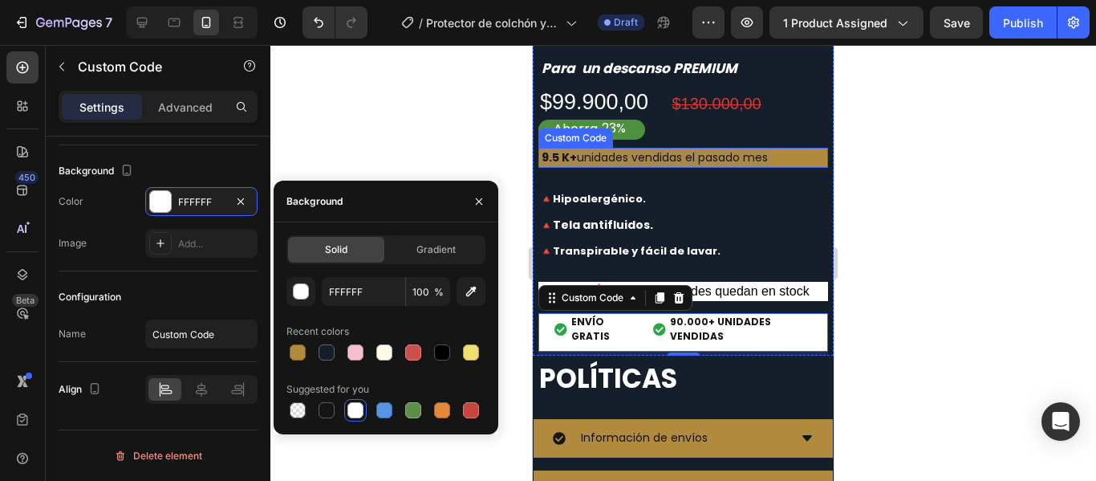
click at [741, 148] on div "9.5 K+ unidades vendidas el pasado mes" at bounding box center [655, 158] width 233 height 20
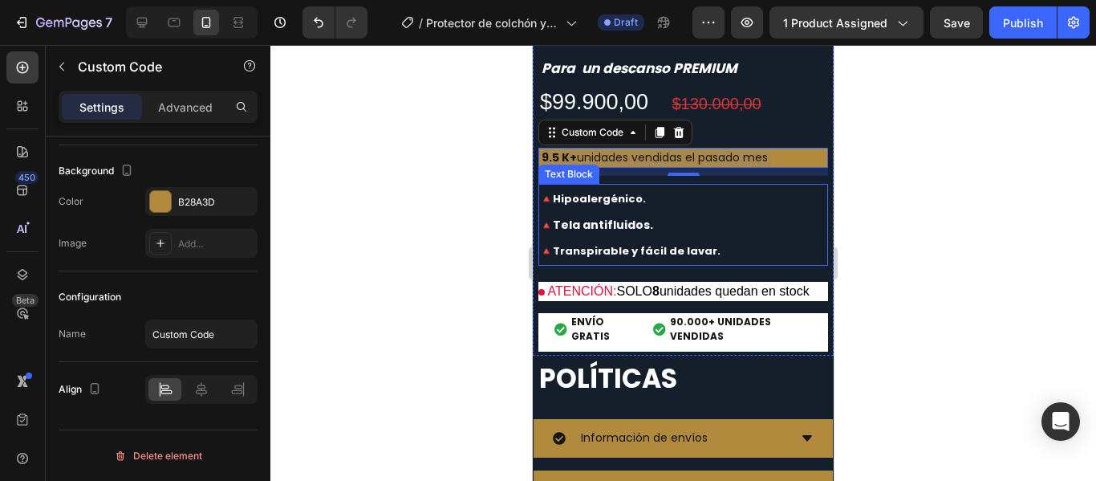
click at [888, 205] on div at bounding box center [683, 263] width 826 height 436
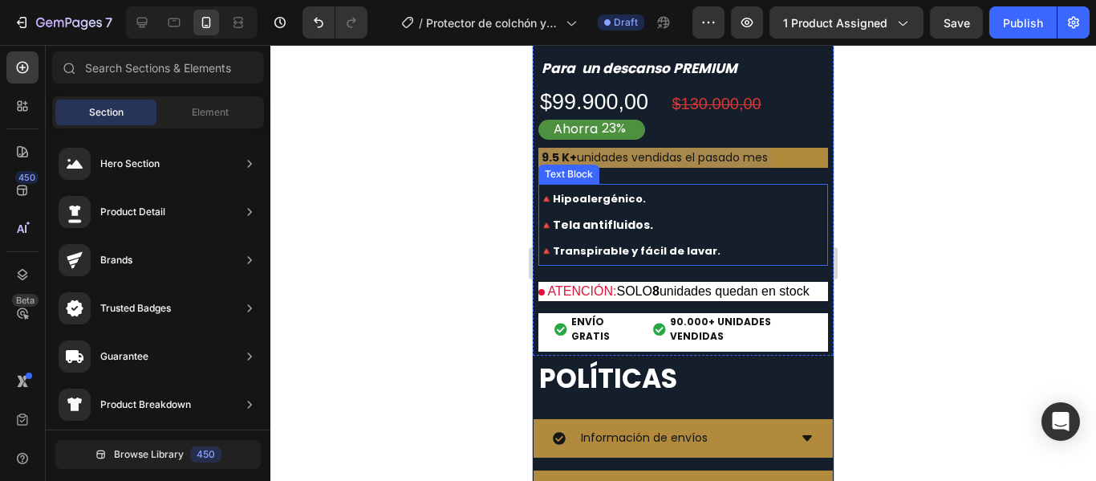
click at [889, 205] on div at bounding box center [683, 263] width 826 height 436
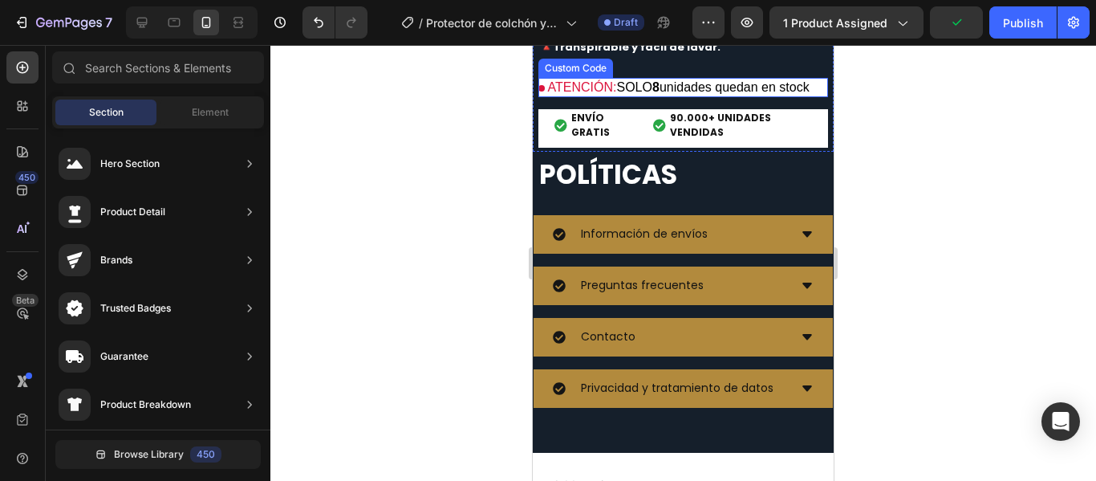
scroll to position [7391, 0]
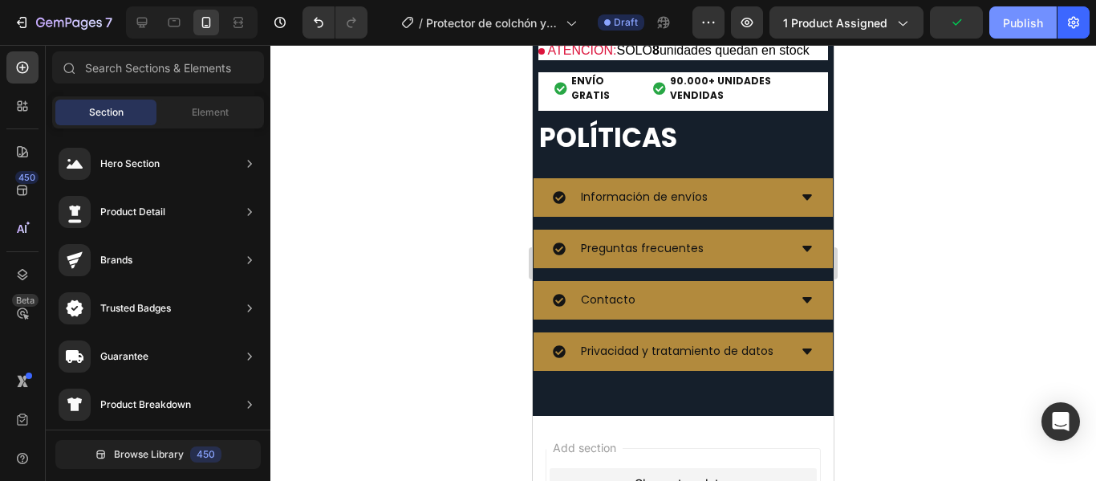
click at [1023, 25] on div "Publish" at bounding box center [1023, 22] width 40 height 17
